Goal: Find specific page/section

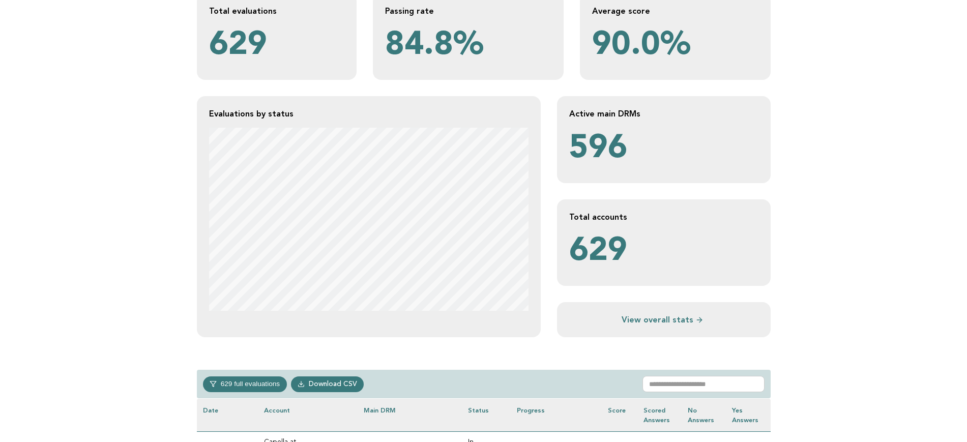
scroll to position [191, 0]
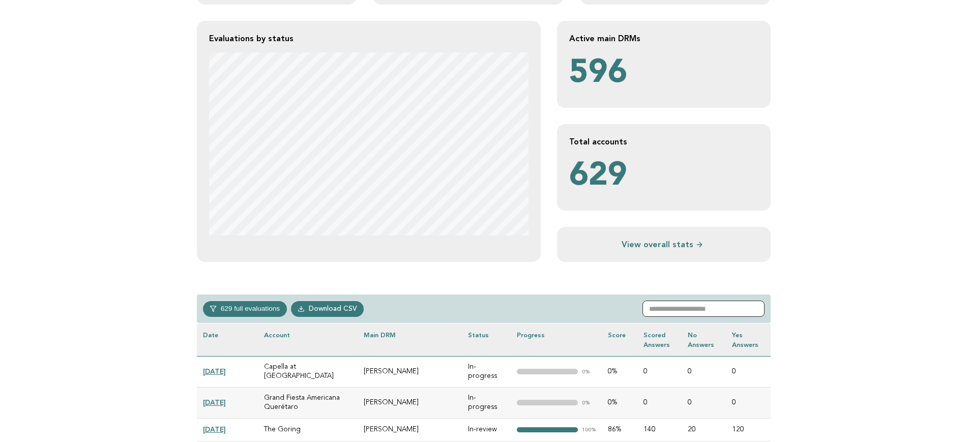
click at [703, 308] on input "text" at bounding box center [704, 309] width 122 height 16
paste input "**********"
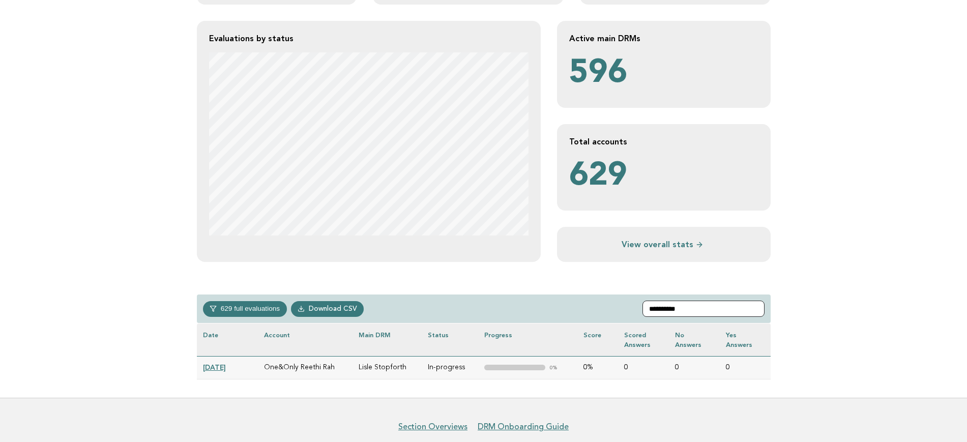
type input "**********"
click at [216, 321] on link "2025-01-30" at bounding box center [214, 367] width 23 height 8
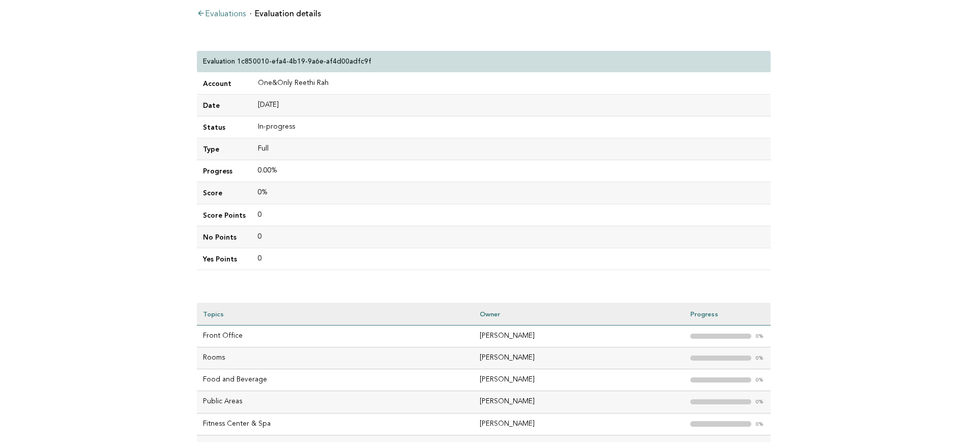
scroll to position [190, 0]
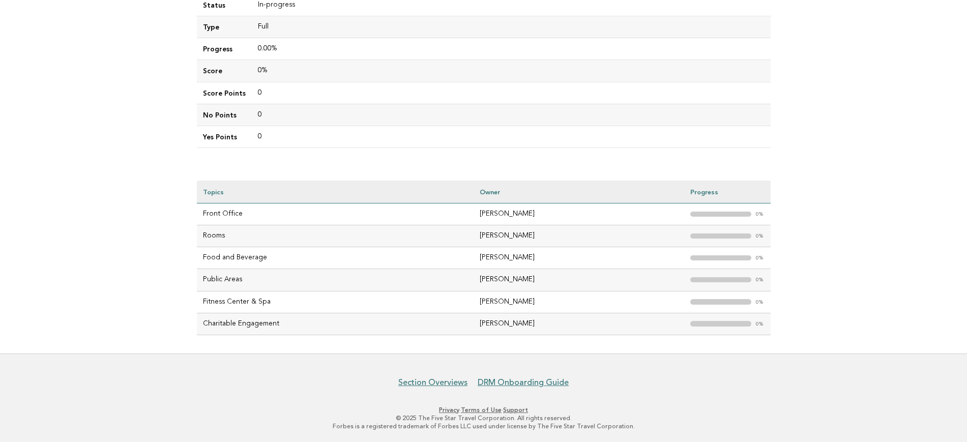
click at [520, 252] on td "[PERSON_NAME]" at bounding box center [579, 258] width 210 height 22
click at [588, 319] on td "[PERSON_NAME]" at bounding box center [579, 324] width 210 height 22
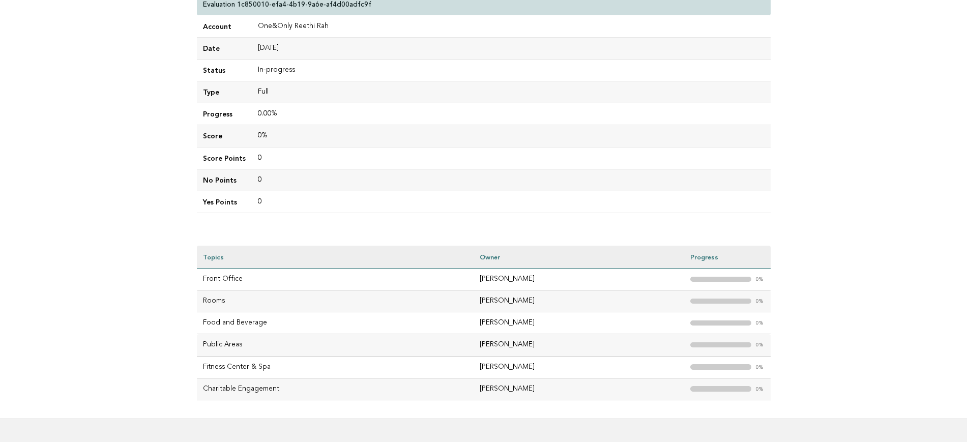
scroll to position [63, 0]
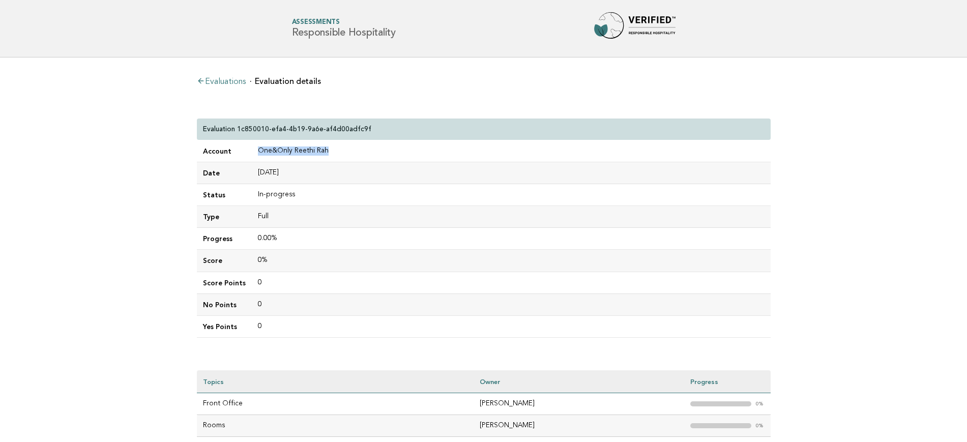
drag, startPoint x: 332, startPoint y: 145, endPoint x: 250, endPoint y: 141, distance: 82.0
click at [252, 141] on td "One&Only Reethi Rah" at bounding box center [511, 151] width 519 height 22
copy td "One&Only Reethi Rah"
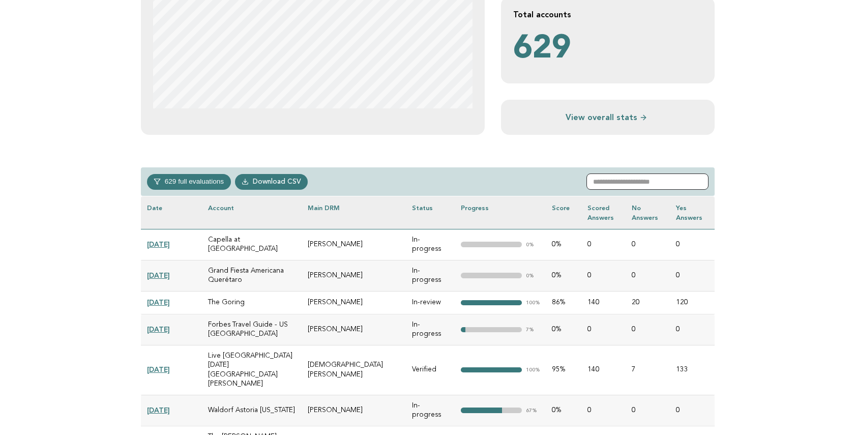
click at [677, 179] on input "text" at bounding box center [648, 182] width 122 height 16
paste input "**********"
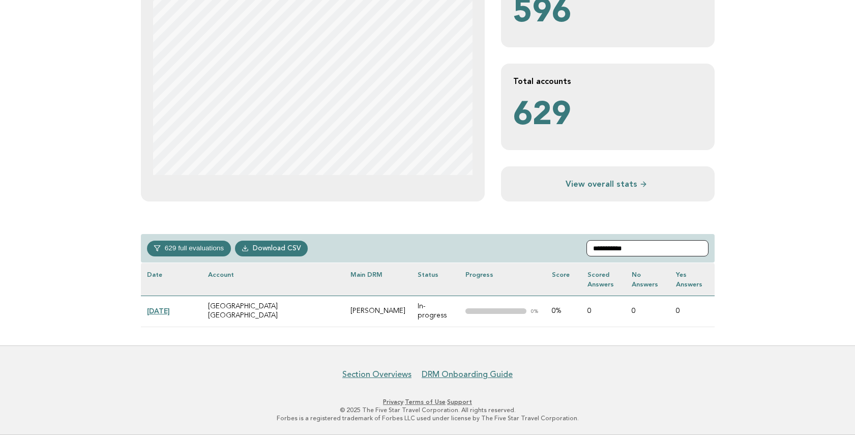
scroll to position [242, 0]
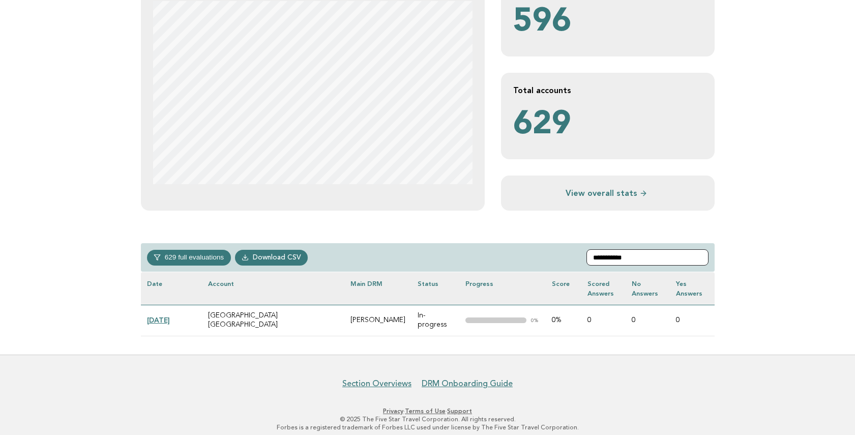
type input "**********"
click at [170, 316] on link "2025-02-15" at bounding box center [158, 320] width 23 height 8
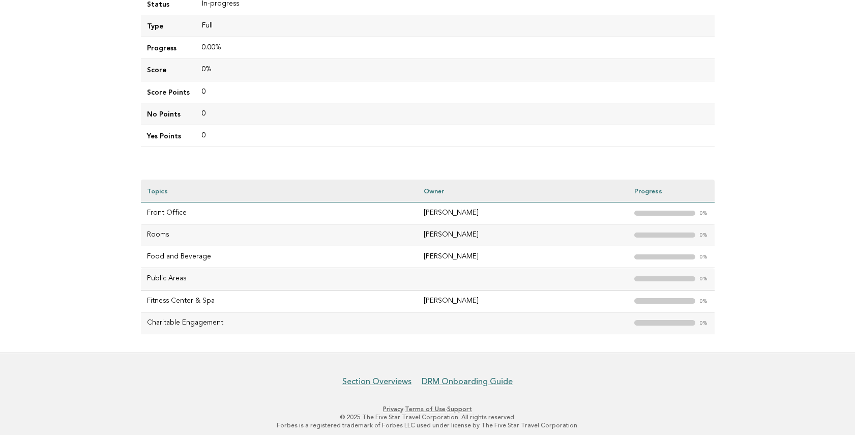
scroll to position [197, 0]
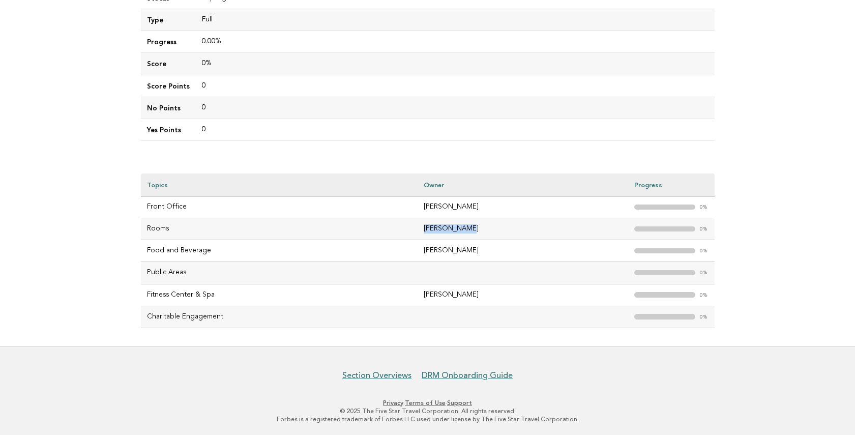
drag, startPoint x: 478, startPoint y: 231, endPoint x: 424, endPoint y: 232, distance: 53.4
click at [424, 232] on td "Yoko Sugiura" at bounding box center [523, 229] width 210 height 22
copy td "Yoko Sugiura"
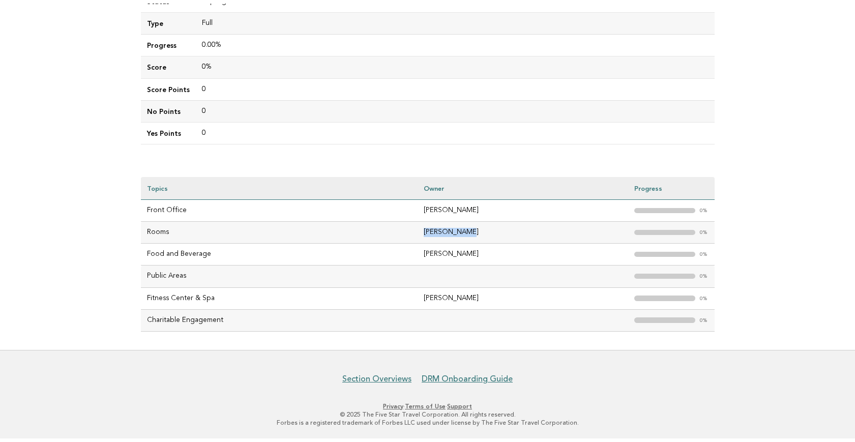
scroll to position [190, 0]
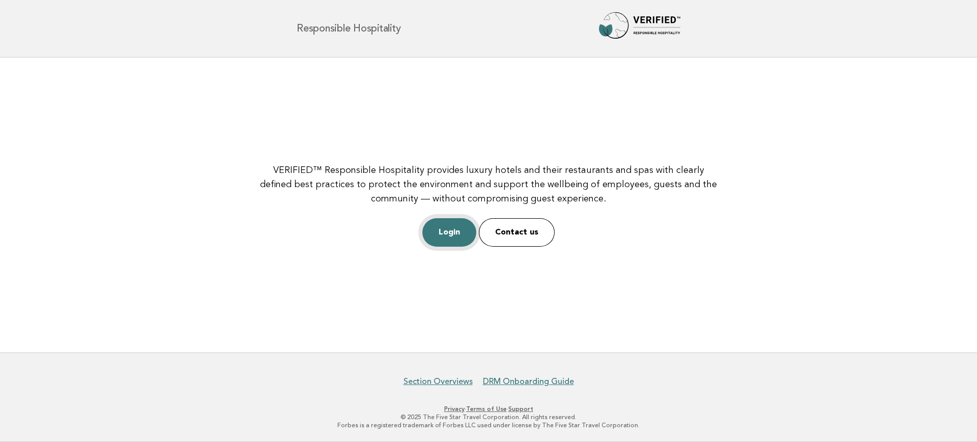
drag, startPoint x: 463, startPoint y: 230, endPoint x: 474, endPoint y: 231, distance: 11.2
click at [463, 230] on link "Login" at bounding box center [449, 232] width 54 height 28
